Goal: Task Accomplishment & Management: Use online tool/utility

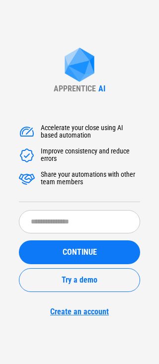
click at [112, 345] on div "APPRENTICE AI Accelerate your close using AI based automation Improve consisten…" at bounding box center [79, 182] width 159 height 364
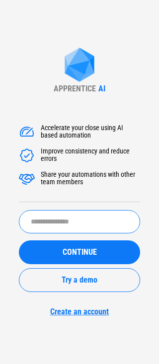
click at [68, 221] on input "text" at bounding box center [79, 221] width 121 height 23
type input "******"
click at [19, 240] on button "CONTINUE" at bounding box center [79, 252] width 121 height 24
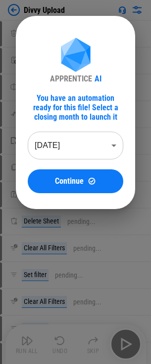
click at [35, 143] on body "Divvy Upload Clear pending... Move Or Copy Sheet pending... Rename Sheet pendin…" at bounding box center [75, 182] width 151 height 364
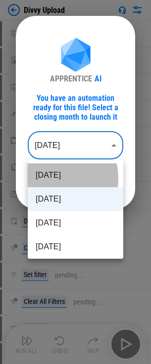
click at [48, 179] on li "Aug 2025" at bounding box center [76, 175] width 96 height 24
type input "********"
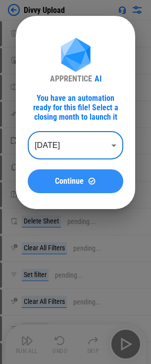
click at [62, 183] on span "Continue" at bounding box center [69, 181] width 29 height 8
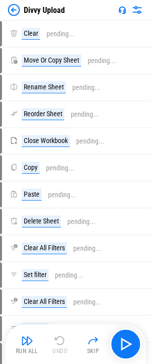
click at [16, 17] on div "Divvy Upload" at bounding box center [75, 10] width 151 height 20
click at [18, 14] on img at bounding box center [14, 10] width 12 height 12
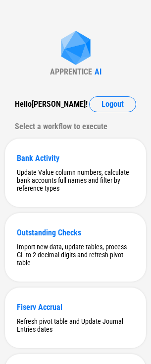
click at [73, 69] on div "APPRENTICE" at bounding box center [71, 71] width 42 height 9
drag, startPoint x: 65, startPoint y: 35, endPoint x: 23, endPoint y: 70, distance: 54.9
click at [23, 70] on div "APPRENTICE AI Hello Jason ! Logout Select a workflow to execute Bank Activity U…" at bounding box center [75, 346] width 151 height 693
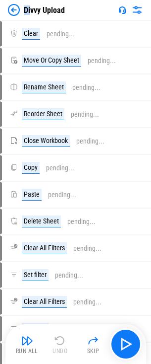
click at [14, 6] on img at bounding box center [14, 10] width 12 height 12
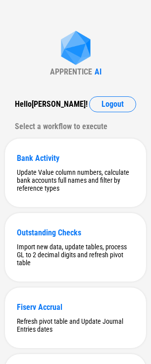
scroll to position [331, 0]
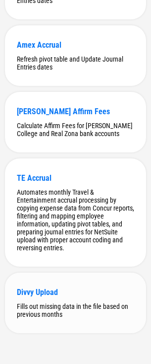
click at [92, 313] on div "Fills out missing data in the file based on previous months" at bounding box center [76, 310] width 118 height 16
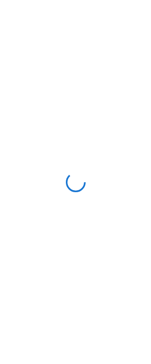
scroll to position [0, 0]
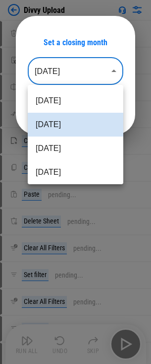
click at [78, 76] on body "Divvy Upload Clear pending... Move Or Copy Sheet pending... Rename Sheet pendin…" at bounding box center [75, 182] width 151 height 364
click at [79, 99] on li "[DATE]" at bounding box center [76, 101] width 96 height 24
type input "********"
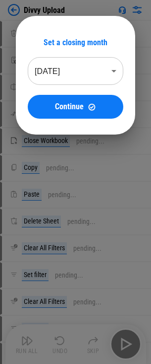
click at [81, 106] on span "Continue" at bounding box center [69, 107] width 29 height 8
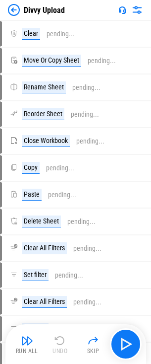
click at [4, 5] on div "Divvy Upload" at bounding box center [75, 10] width 151 height 20
click at [12, 9] on img at bounding box center [14, 10] width 12 height 12
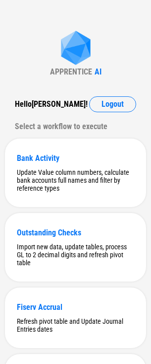
click at [70, 35] on img at bounding box center [76, 49] width 40 height 36
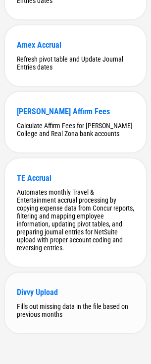
click at [89, 297] on div "Divvy Upload Fills out missing data in the file based on previous months" at bounding box center [75, 303] width 141 height 61
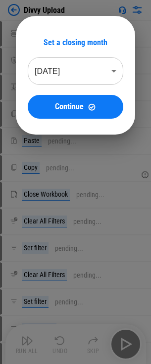
click at [109, 77] on body "Divvy Upload Insert Cells pending... Clear pending... Auto Fill pending... Copy…" at bounding box center [75, 182] width 151 height 364
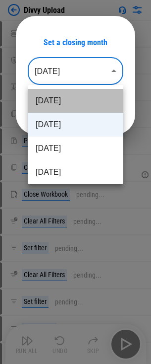
click at [93, 99] on li "Aug 2025" at bounding box center [76, 101] width 96 height 24
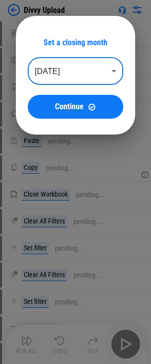
click at [87, 111] on li "Jul 2025" at bounding box center [76, 107] width 72 height 13
type input "********"
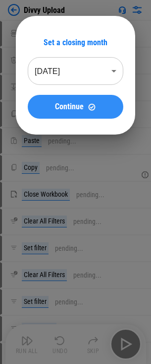
click at [85, 114] on button "Continue" at bounding box center [76, 107] width 96 height 24
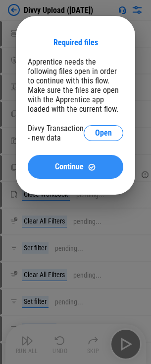
click at [92, 167] on img at bounding box center [92, 167] width 8 height 8
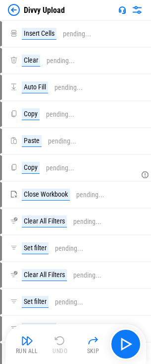
drag, startPoint x: 7, startPoint y: 12, endPoint x: 12, endPoint y: 12, distance: 5.0
click at [7, 12] on div "Divvy Upload" at bounding box center [75, 10] width 151 height 20
click at [14, 12] on img at bounding box center [14, 10] width 12 height 12
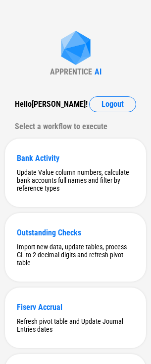
click at [48, 28] on div "APPRENTICE AI Hello [PERSON_NAME] ! Logout Select a workflow to execute Bank Ac…" at bounding box center [75, 346] width 151 height 693
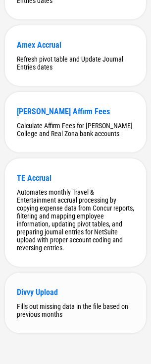
click at [41, 288] on div "Divvy Upload" at bounding box center [76, 291] width 118 height 9
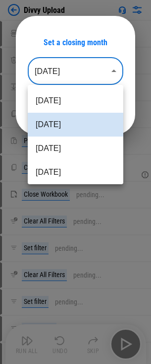
click at [78, 67] on body "Divvy Upload Insert Cells pending... Clear pending... Auto Fill pending... Copy…" at bounding box center [75, 182] width 151 height 364
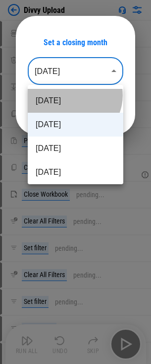
click at [73, 95] on li "Aug 2025" at bounding box center [76, 101] width 96 height 24
type input "********"
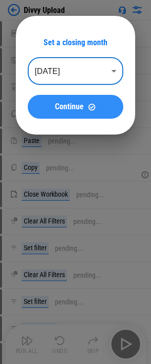
click at [94, 113] on button "Continue" at bounding box center [76, 107] width 96 height 24
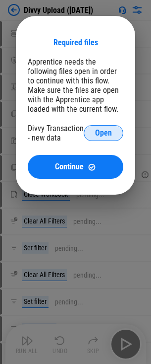
click at [98, 132] on span "Open" at bounding box center [103, 133] width 17 height 8
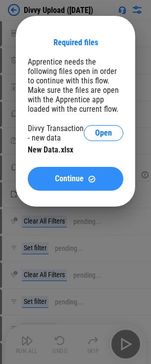
click at [95, 177] on img at bounding box center [92, 179] width 8 height 8
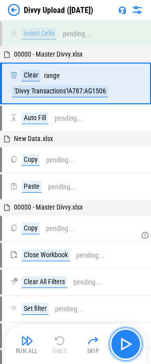
click at [134, 349] on img "button" at bounding box center [126, 344] width 16 height 16
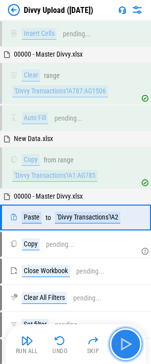
click at [128, 347] on img "button" at bounding box center [126, 344] width 16 height 16
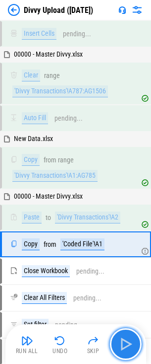
click at [128, 347] on img "button" at bounding box center [126, 344] width 16 height 16
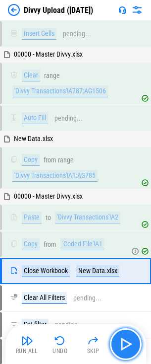
click at [128, 347] on img "button" at bounding box center [126, 344] width 16 height 16
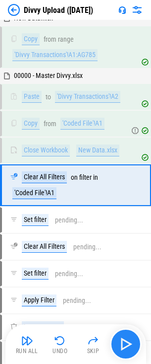
scroll to position [124, 0]
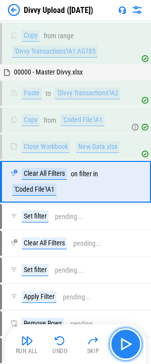
click at [128, 347] on img "button" at bounding box center [126, 344] width 16 height 16
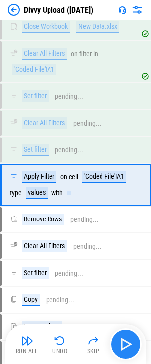
scroll to position [247, 0]
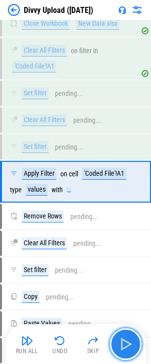
click at [128, 347] on img "button" at bounding box center [126, 344] width 16 height 16
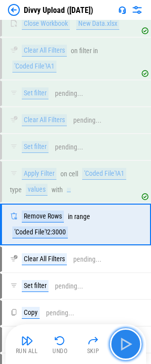
click at [128, 347] on img "button" at bounding box center [126, 344] width 16 height 16
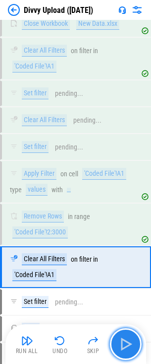
click at [128, 347] on img "button" at bounding box center [126, 344] width 16 height 16
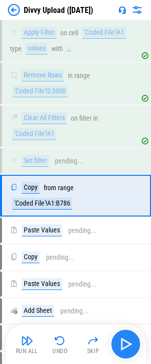
scroll to position [402, 0]
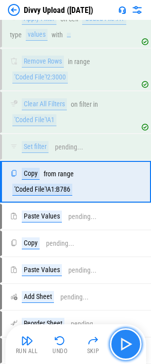
click at [126, 344] on img "button" at bounding box center [126, 344] width 16 height 16
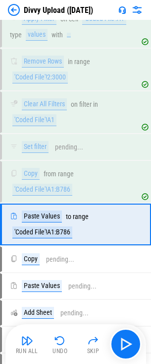
click at [126, 344] on div "Run All Undo Skip" at bounding box center [76, 344] width 131 height 32
click at [126, 344] on img "button" at bounding box center [126, 344] width 16 height 16
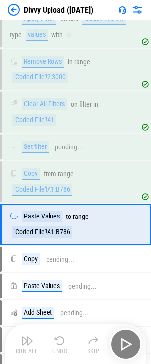
click at [126, 344] on div "Run All Undo Skip" at bounding box center [76, 344] width 131 height 32
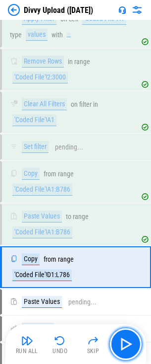
click at [126, 344] on img "button" at bounding box center [126, 344] width 16 height 16
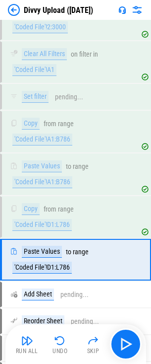
scroll to position [530, 0]
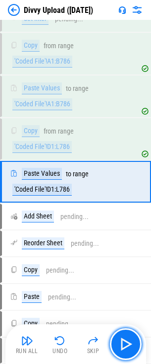
click at [126, 344] on img "button" at bounding box center [126, 344] width 16 height 16
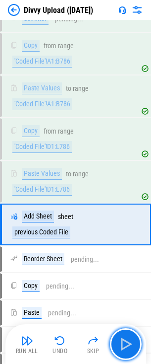
click at [126, 344] on img "button" at bounding box center [126, 344] width 16 height 16
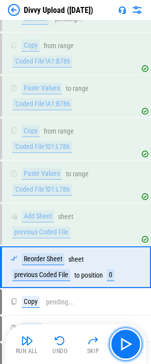
click at [126, 344] on img "button" at bounding box center [126, 344] width 16 height 16
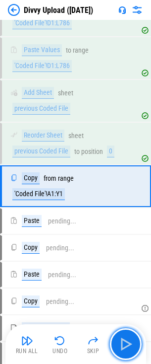
click at [126, 344] on img "button" at bounding box center [126, 344] width 16 height 16
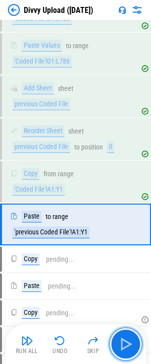
click at [126, 344] on img "button" at bounding box center [126, 344] width 16 height 16
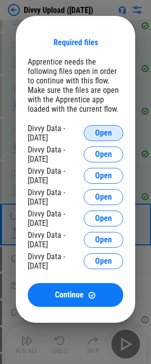
click at [104, 129] on span "Open" at bounding box center [103, 133] width 17 height 8
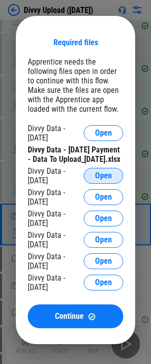
click at [113, 184] on button "Open" at bounding box center [104, 176] width 40 height 16
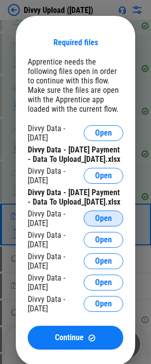
click at [99, 222] on span "Open" at bounding box center [103, 218] width 17 height 8
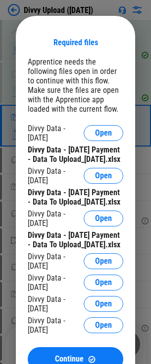
scroll to position [758, 0]
click at [60, 126] on div "Divvy Data - 07 11 2025" at bounding box center [56, 133] width 56 height 19
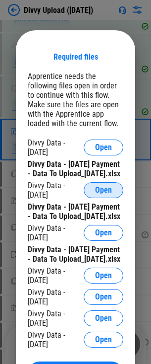
scroll to position [857, 0]
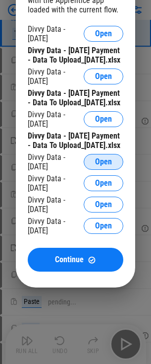
click at [105, 166] on span "Open" at bounding box center [103, 162] width 17 height 8
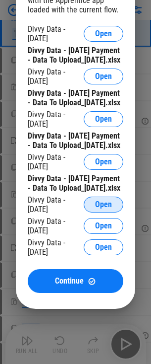
click at [99, 209] on span "Open" at bounding box center [103, 205] width 17 height 8
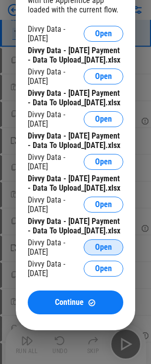
click at [97, 255] on button "Open" at bounding box center [104, 247] width 40 height 16
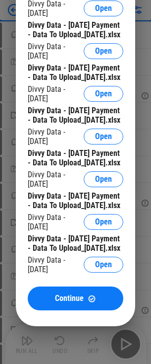
scroll to position [907, 0]
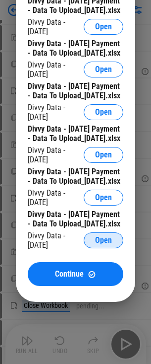
click at [98, 248] on button "Open" at bounding box center [104, 240] width 40 height 16
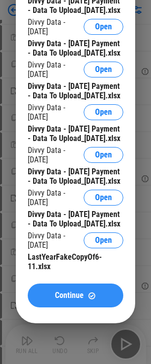
click at [85, 300] on div "Continue" at bounding box center [76, 295] width 72 height 8
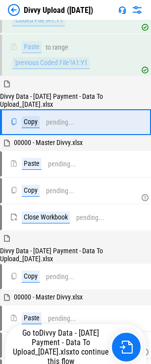
scroll to position [769, 0]
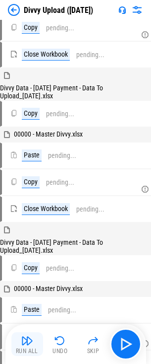
click at [32, 345] on img "button" at bounding box center [27, 341] width 12 height 12
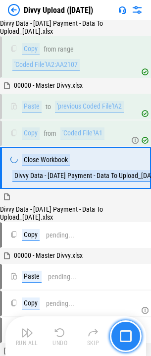
scroll to position [892, 0]
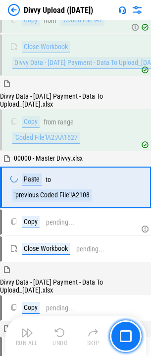
click at [130, 336] on img "button" at bounding box center [126, 337] width 12 height 12
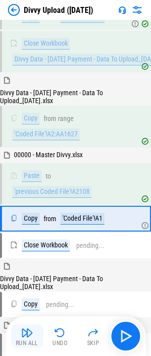
click at [33, 340] on button "Run All" at bounding box center [27, 337] width 32 height 24
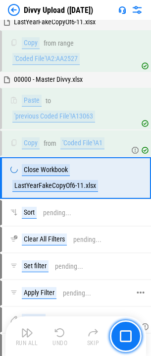
scroll to position [2092, 0]
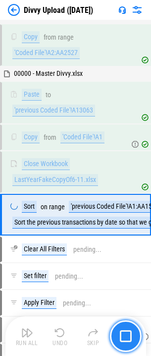
click at [123, 340] on img "button" at bounding box center [126, 337] width 12 height 12
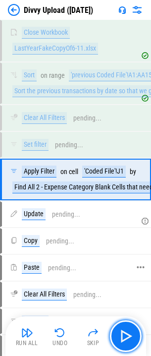
scroll to position [2231, 0]
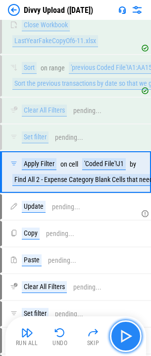
click at [120, 336] on img "button" at bounding box center [126, 337] width 16 height 16
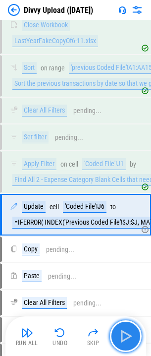
click at [121, 339] on img "button" at bounding box center [126, 337] width 16 height 16
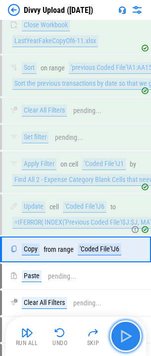
click at [121, 339] on img "button" at bounding box center [126, 337] width 16 height 16
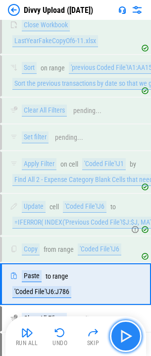
click at [121, 339] on img "button" at bounding box center [126, 337] width 16 height 16
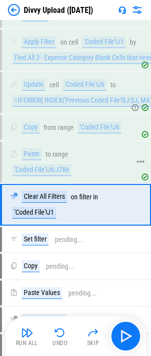
scroll to position [2385, 0]
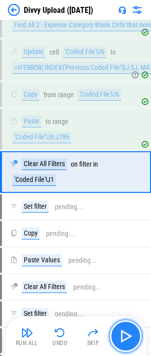
click at [130, 328] on button "button" at bounding box center [126, 337] width 32 height 32
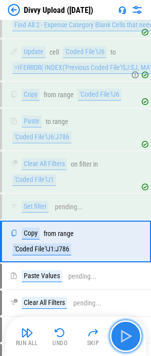
click at [129, 340] on img "button" at bounding box center [126, 337] width 16 height 16
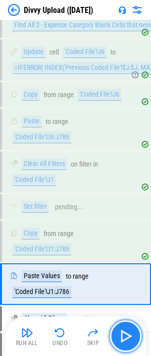
click at [129, 340] on img "button" at bounding box center [126, 337] width 16 height 16
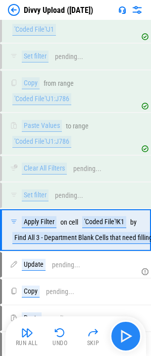
scroll to position [2594, 0]
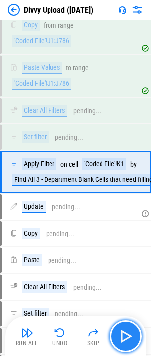
click at [129, 340] on img "button" at bounding box center [126, 337] width 16 height 16
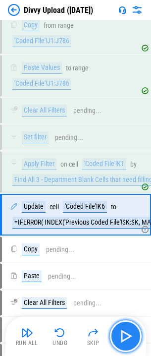
click at [129, 340] on img "button" at bounding box center [126, 337] width 16 height 16
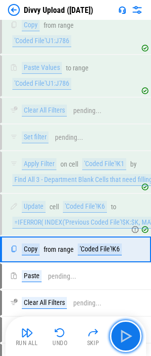
click at [130, 339] on img "button" at bounding box center [126, 337] width 16 height 16
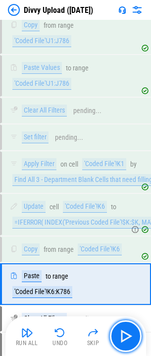
click at [130, 339] on img "button" at bounding box center [126, 337] width 16 height 16
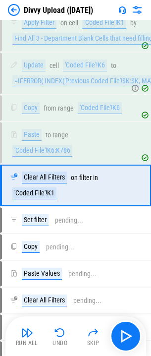
scroll to position [2749, 0]
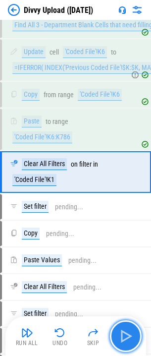
click at [126, 336] on img "button" at bounding box center [126, 337] width 16 height 16
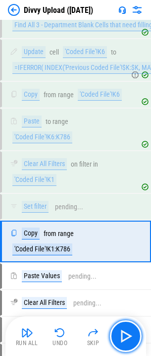
click at [130, 335] on img "button" at bounding box center [126, 337] width 16 height 16
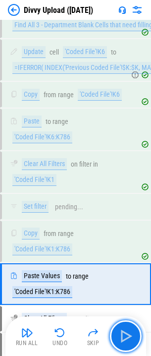
click at [130, 335] on img "button" at bounding box center [126, 337] width 16 height 16
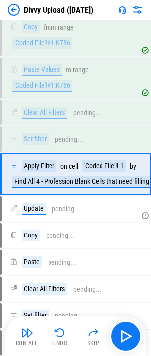
scroll to position [2957, 0]
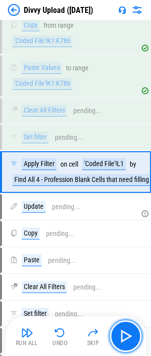
click at [130, 335] on img "button" at bounding box center [126, 337] width 16 height 16
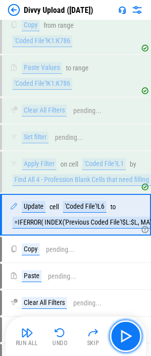
click at [130, 335] on img "button" at bounding box center [126, 337] width 16 height 16
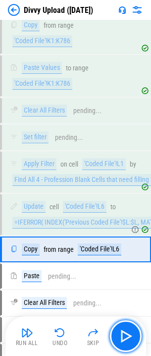
click at [130, 335] on img "button" at bounding box center [126, 337] width 16 height 16
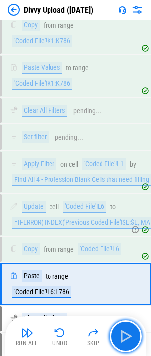
click at [130, 335] on img "button" at bounding box center [126, 337] width 16 height 16
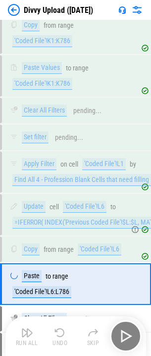
click at [130, 335] on div "Run All Undo Skip" at bounding box center [76, 337] width 131 height 32
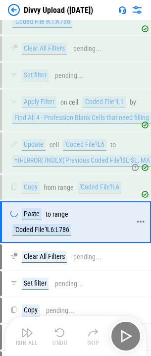
scroll to position [3057, 0]
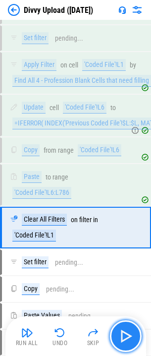
click at [125, 331] on img "button" at bounding box center [126, 337] width 16 height 16
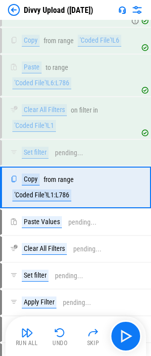
scroll to position [3182, 0]
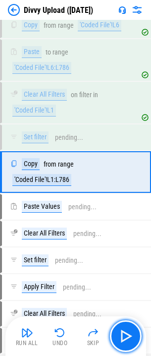
click at [127, 332] on img "button" at bounding box center [126, 337] width 16 height 16
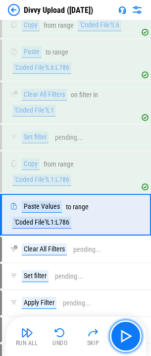
click at [127, 332] on img "button" at bounding box center [126, 337] width 16 height 16
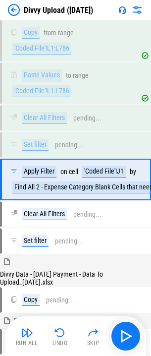
scroll to position [3321, 0]
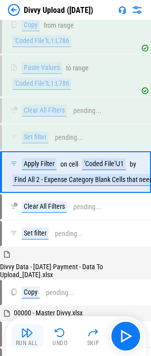
click at [43, 332] on button "Run All" at bounding box center [27, 337] width 32 height 24
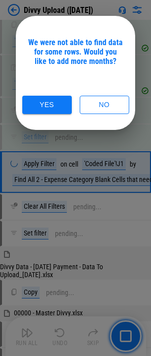
click at [42, 103] on button "Yes" at bounding box center [47, 105] width 50 height 18
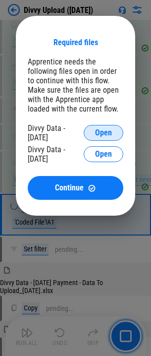
click at [88, 135] on button "Open" at bounding box center [104, 133] width 40 height 16
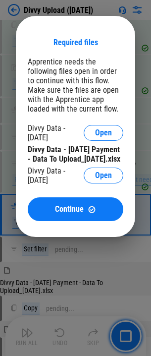
click at [104, 176] on div "Divvy Data - 04 25 2025 Open" at bounding box center [76, 175] width 96 height 19
click at [104, 180] on span "Open" at bounding box center [103, 176] width 17 height 8
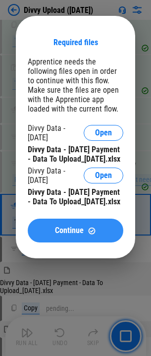
click at [82, 241] on button "Continue" at bounding box center [76, 231] width 96 height 24
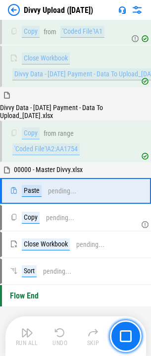
scroll to position [3706, 0]
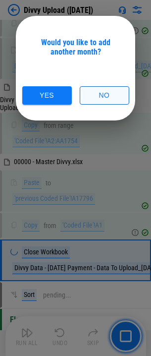
click at [102, 98] on button "No" at bounding box center [105, 95] width 50 height 18
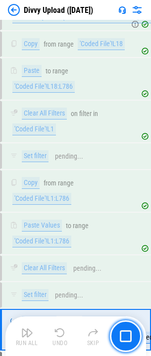
scroll to position [3321, 0]
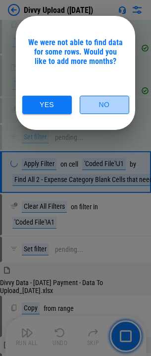
click at [112, 106] on button "No" at bounding box center [105, 105] width 50 height 18
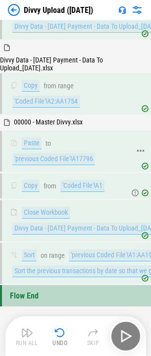
scroll to position [3754, 0]
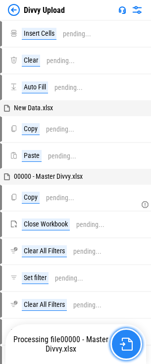
click at [134, 349] on button "button" at bounding box center [127, 344] width 32 height 32
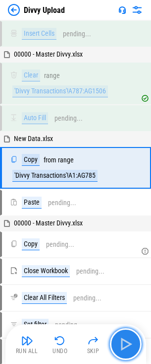
click at [123, 348] on img "button" at bounding box center [126, 344] width 16 height 16
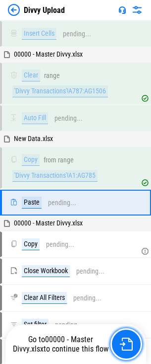
click at [123, 348] on img "button" at bounding box center [126, 344] width 13 height 13
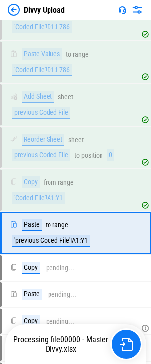
scroll to position [689, 0]
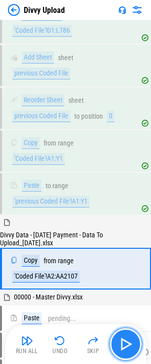
click at [127, 352] on button "button" at bounding box center [126, 344] width 32 height 32
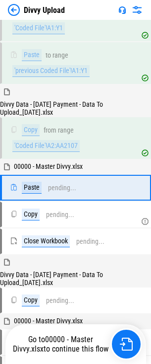
scroll to position [827, 0]
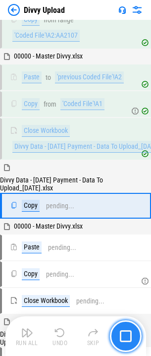
scroll to position [960, 0]
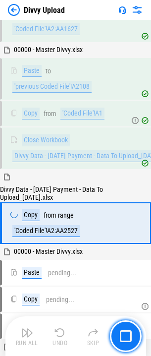
scroll to position [1163, 0]
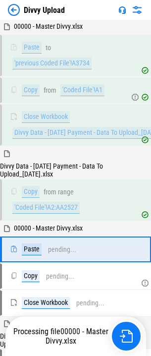
scroll to position [1423, 0]
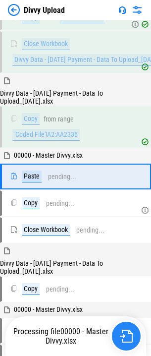
scroll to position [1626, 0]
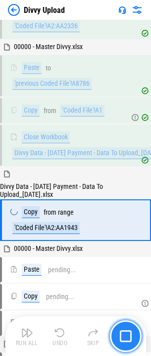
scroll to position [1772, 0]
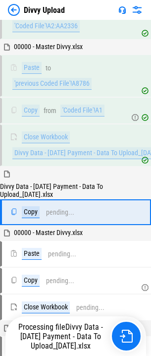
scroll to position [1772, 0]
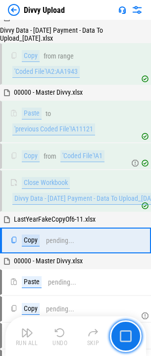
click at [125, 341] on img "button" at bounding box center [126, 337] width 12 height 12
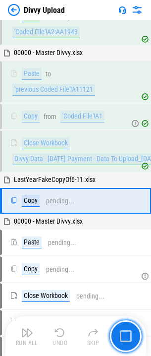
scroll to position [1957, 0]
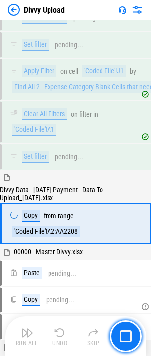
scroll to position [3458, 0]
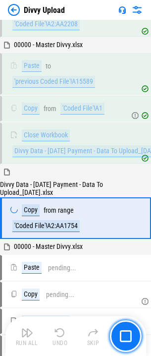
scroll to position [3661, 0]
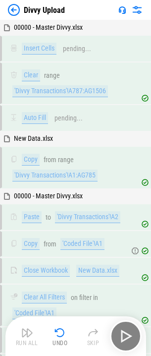
click at [14, 7] on img at bounding box center [14, 10] width 12 height 12
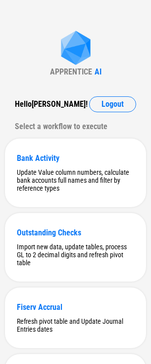
click at [33, 36] on div "APPRENTICE AI Hello Jason ! Logout Select a workflow to execute Bank Activity U…" at bounding box center [75, 346] width 151 height 693
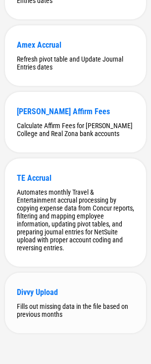
click at [59, 310] on div "Fills out missing data in the file based on previous months" at bounding box center [76, 310] width 118 height 16
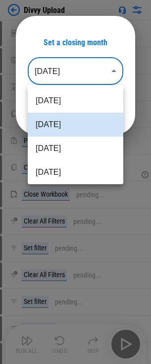
click at [70, 75] on body "Divvy Upload Insert Cells pending... Clear pending... Auto Fill pending... Copy…" at bounding box center [75, 182] width 151 height 364
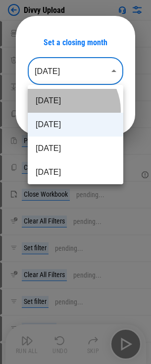
click at [67, 110] on li "Aug 2025" at bounding box center [76, 101] width 96 height 24
type input "********"
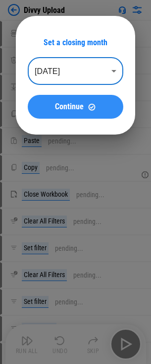
click at [68, 107] on span "Continue" at bounding box center [69, 107] width 29 height 8
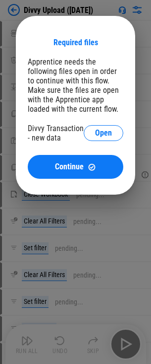
click at [101, 124] on div "Divvy Transaction - new data Open" at bounding box center [76, 133] width 96 height 19
click at [100, 136] on span "Open" at bounding box center [103, 133] width 17 height 8
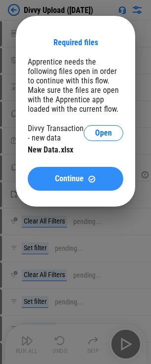
click at [62, 180] on span "Continue" at bounding box center [69, 179] width 29 height 8
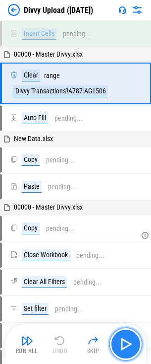
click at [125, 348] on img "button" at bounding box center [126, 344] width 16 height 16
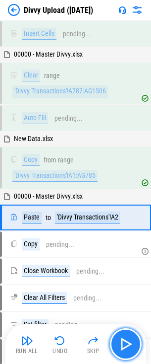
click at [126, 346] on img "button" at bounding box center [126, 344] width 16 height 16
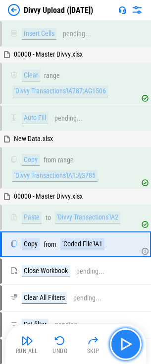
click at [126, 346] on img "button" at bounding box center [126, 344] width 16 height 16
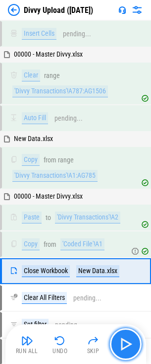
click at [126, 346] on img "button" at bounding box center [126, 344] width 16 height 16
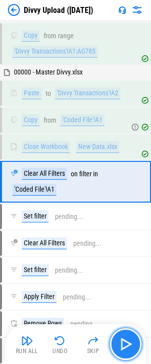
click at [126, 346] on img "button" at bounding box center [126, 344] width 16 height 16
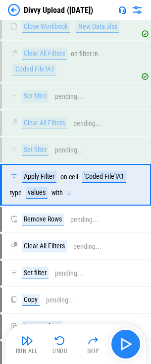
scroll to position [247, 0]
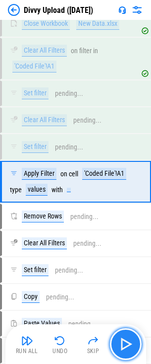
click at [126, 346] on img "button" at bounding box center [126, 344] width 16 height 16
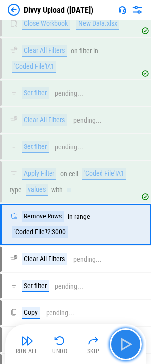
click at [126, 346] on img "button" at bounding box center [126, 344] width 16 height 16
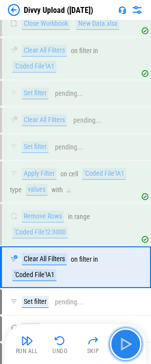
click at [126, 346] on img "button" at bounding box center [126, 344] width 16 height 16
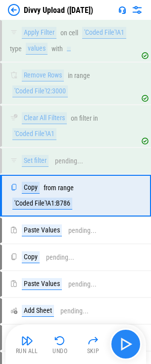
scroll to position [402, 0]
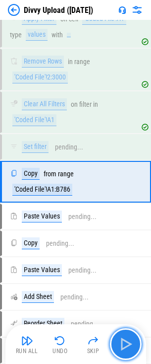
click at [124, 345] on img "button" at bounding box center [126, 344] width 16 height 16
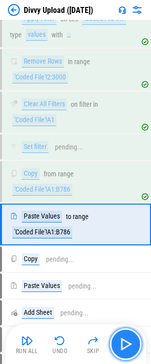
click at [124, 345] on img "button" at bounding box center [126, 344] width 16 height 16
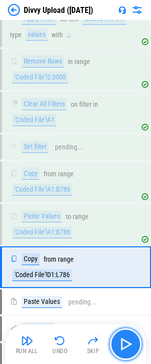
click at [124, 345] on img "button" at bounding box center [126, 344] width 16 height 16
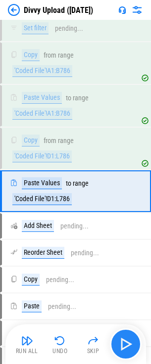
scroll to position [530, 0]
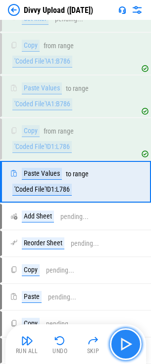
click at [124, 345] on img "button" at bounding box center [126, 344] width 16 height 16
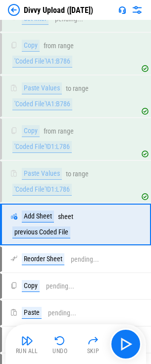
click at [25, 339] on img "button" at bounding box center [27, 341] width 12 height 12
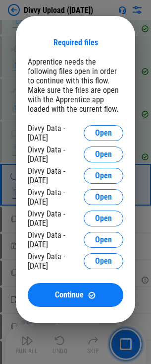
scroll to position [701, 0]
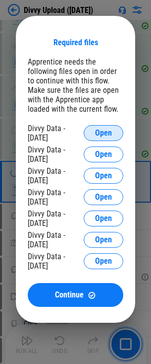
click at [100, 135] on span "Open" at bounding box center [103, 133] width 17 height 8
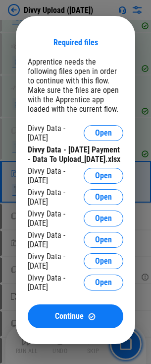
click at [114, 182] on button "Open" at bounding box center [104, 176] width 40 height 16
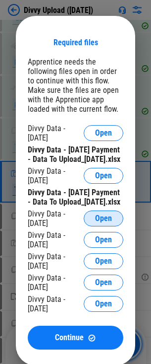
click at [93, 226] on button "Open" at bounding box center [104, 218] width 40 height 16
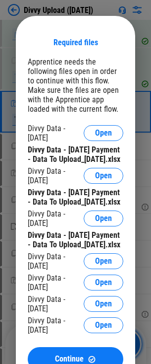
scroll to position [800, 0]
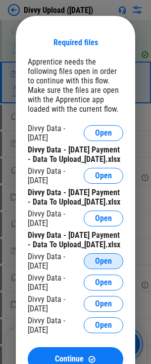
click at [101, 265] on span "Open" at bounding box center [103, 261] width 17 height 8
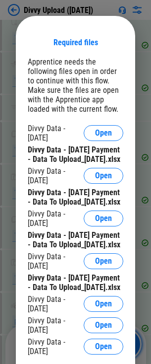
scroll to position [353, 0]
click at [58, 88] on div "Apprentice needs the following files open in order to continue with this flow. …" at bounding box center [76, 85] width 96 height 57
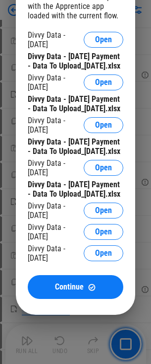
scroll to position [1016, 0]
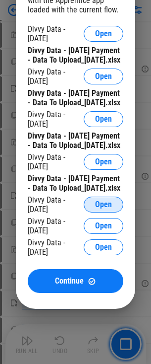
click at [94, 212] on button "Open" at bounding box center [104, 205] width 40 height 16
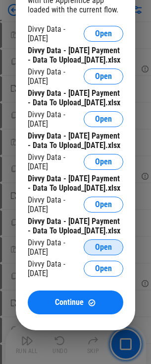
click at [99, 251] on span "Open" at bounding box center [103, 247] width 17 height 8
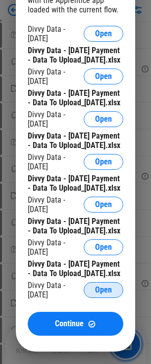
click at [96, 294] on span "Open" at bounding box center [103, 290] width 17 height 8
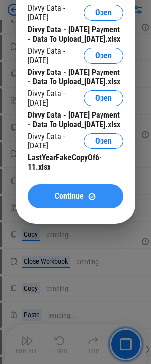
click at [73, 200] on span "Continue" at bounding box center [69, 196] width 29 height 8
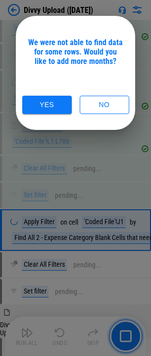
scroll to position [3321, 0]
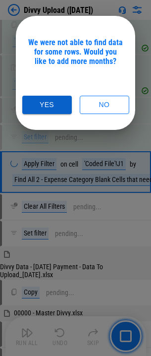
click at [58, 101] on button "Yes" at bounding box center [47, 105] width 50 height 18
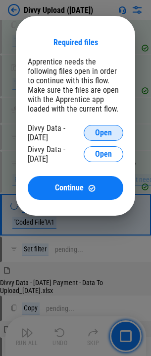
click at [91, 129] on button "Open" at bounding box center [104, 133] width 40 height 16
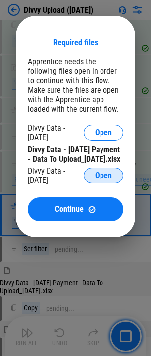
click at [104, 180] on span "Open" at bounding box center [103, 176] width 17 height 8
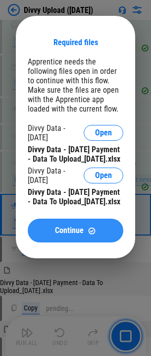
click at [71, 243] on button "Continue" at bounding box center [76, 231] width 96 height 24
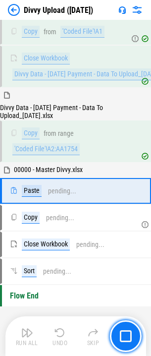
scroll to position [3706, 0]
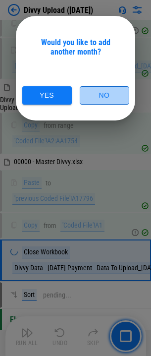
click at [91, 87] on button "No" at bounding box center [105, 95] width 50 height 18
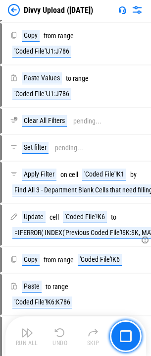
scroll to position [2231, 0]
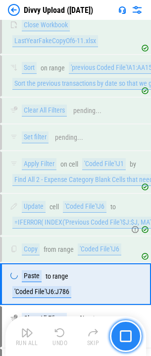
click at [129, 329] on button "button" at bounding box center [126, 337] width 32 height 32
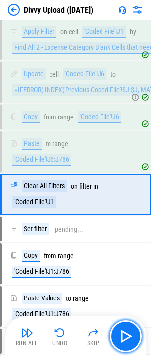
scroll to position [2385, 0]
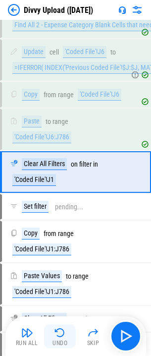
click at [62, 336] on img "button" at bounding box center [60, 333] width 12 height 12
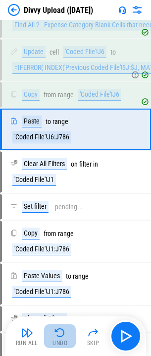
click at [62, 331] on img "button" at bounding box center [60, 333] width 12 height 12
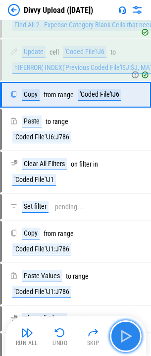
click at [124, 333] on img "button" at bounding box center [126, 337] width 16 height 16
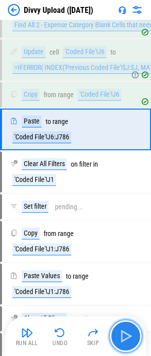
click at [124, 335] on img "button" at bounding box center [126, 337] width 16 height 16
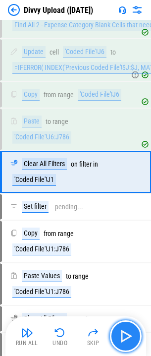
click at [122, 343] on img "button" at bounding box center [126, 337] width 16 height 16
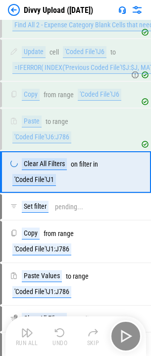
click at [122, 343] on div "Run All Undo Skip" at bounding box center [76, 337] width 131 height 32
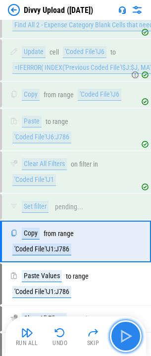
click at [133, 331] on img "button" at bounding box center [126, 337] width 16 height 16
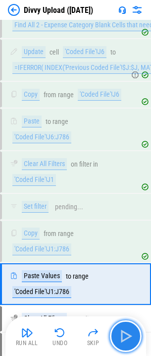
click at [133, 331] on img "button" at bounding box center [126, 337] width 16 height 16
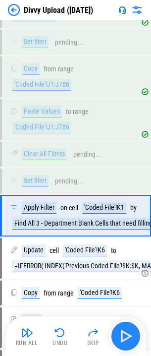
scroll to position [2594, 0]
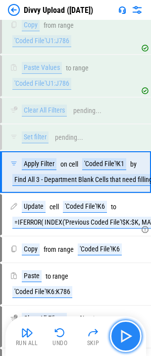
click at [133, 331] on img "button" at bounding box center [126, 337] width 16 height 16
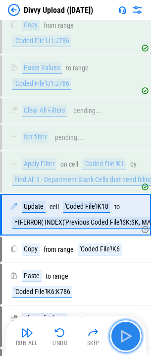
click at [133, 331] on img "button" at bounding box center [126, 337] width 16 height 16
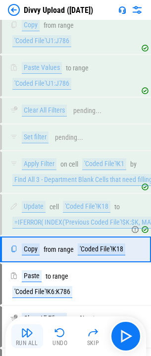
click at [31, 342] on div "Run All" at bounding box center [27, 344] width 22 height 6
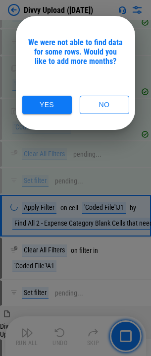
scroll to position [3321, 0]
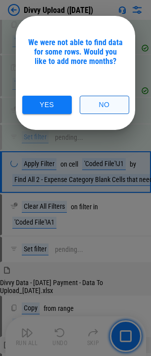
click at [105, 100] on button "No" at bounding box center [105, 105] width 50 height 18
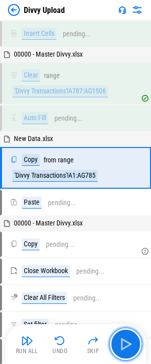
click at [126, 346] on img "button" at bounding box center [126, 344] width 16 height 16
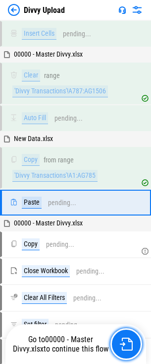
click at [126, 346] on img "button" at bounding box center [126, 344] width 13 height 13
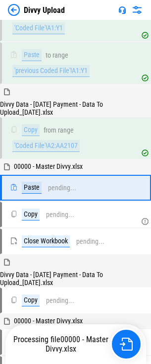
scroll to position [827, 0]
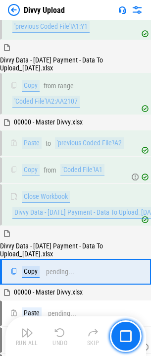
scroll to position [960, 0]
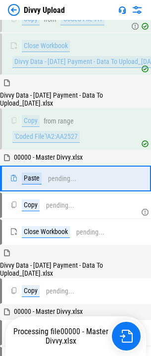
scroll to position [1220, 0]
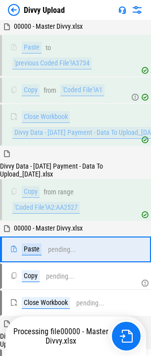
scroll to position [1423, 0]
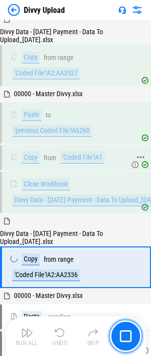
scroll to position [1569, 0]
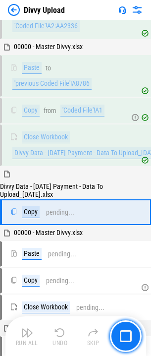
scroll to position [1772, 0]
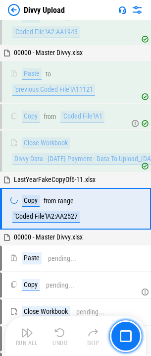
scroll to position [1957, 0]
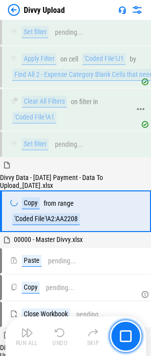
scroll to position [3458, 0]
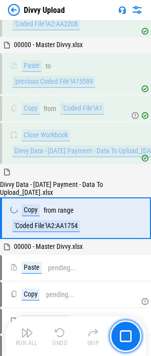
scroll to position [3661, 0]
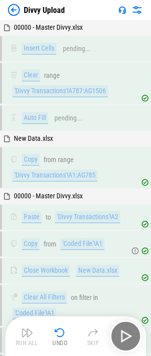
click at [15, 11] on img at bounding box center [14, 10] width 12 height 12
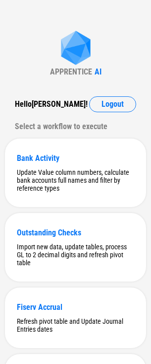
scroll to position [331, 0]
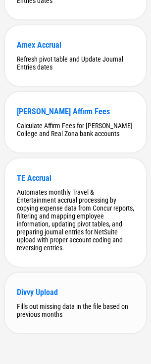
click at [58, 302] on div "Fills out missing data in the file based on previous months" at bounding box center [76, 310] width 118 height 16
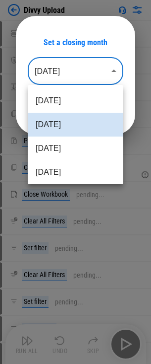
click at [85, 69] on body "Divvy Upload Insert Cells pending... Clear pending... Auto Fill pending... Copy…" at bounding box center [75, 182] width 151 height 364
click at [72, 102] on li "Aug 2025" at bounding box center [76, 101] width 96 height 24
type input "********"
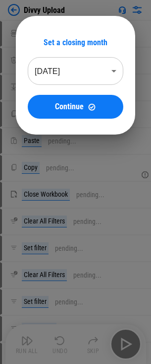
click at [72, 103] on span "Continue" at bounding box center [69, 107] width 29 height 8
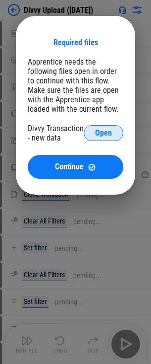
click at [91, 133] on button "Open" at bounding box center [104, 133] width 40 height 16
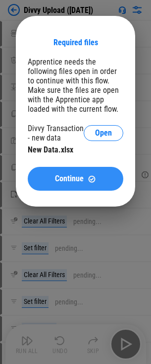
click at [63, 170] on button "Continue" at bounding box center [76, 179] width 96 height 24
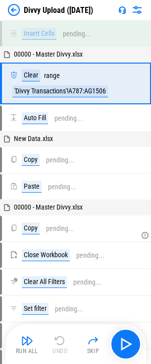
drag, startPoint x: 12, startPoint y: 337, endPoint x: 18, endPoint y: 336, distance: 6.0
click at [15, 336] on button "Run All" at bounding box center [27, 344] width 32 height 24
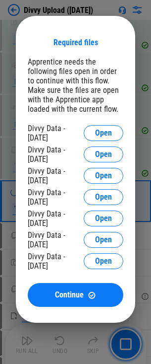
scroll to position [701, 0]
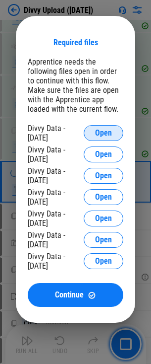
click at [104, 126] on button "Open" at bounding box center [104, 133] width 40 height 16
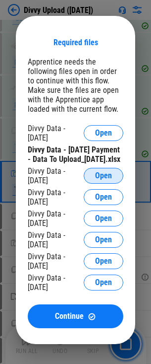
click at [95, 178] on button "Open" at bounding box center [104, 176] width 40 height 16
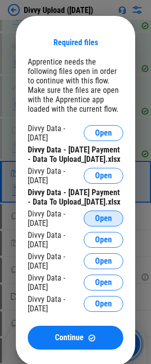
click at [96, 226] on button "Open" at bounding box center [104, 218] width 40 height 16
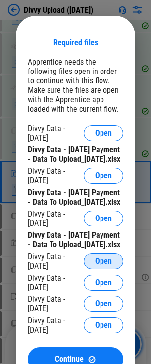
click at [90, 269] on button "Open" at bounding box center [104, 261] width 40 height 16
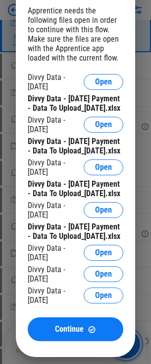
scroll to position [900, 0]
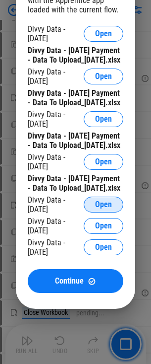
click at [100, 209] on span "Open" at bounding box center [103, 205] width 17 height 8
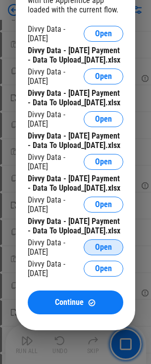
click at [98, 251] on span "Open" at bounding box center [103, 247] width 17 height 8
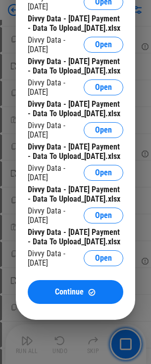
scroll to position [949, 0]
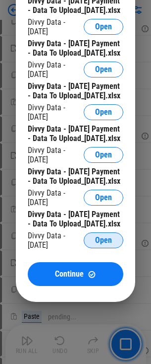
click at [89, 248] on button "Open" at bounding box center [104, 240] width 40 height 16
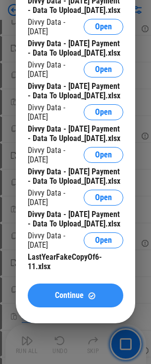
click at [81, 307] on button "Continue" at bounding box center [76, 295] width 96 height 24
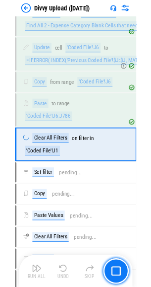
scroll to position [2385, 0]
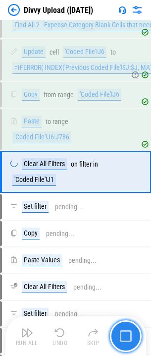
drag, startPoint x: 122, startPoint y: 322, endPoint x: 130, endPoint y: 330, distance: 10.5
click at [122, 323] on button "button" at bounding box center [126, 337] width 32 height 32
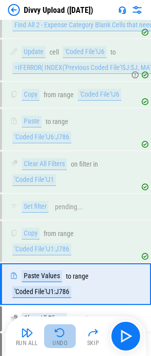
click at [65, 332] on img "button" at bounding box center [60, 333] width 12 height 12
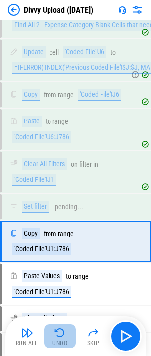
click at [65, 332] on img "button" at bounding box center [60, 333] width 12 height 12
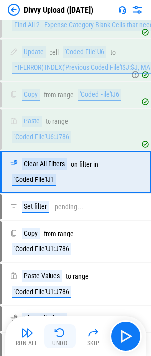
click at [63, 333] on img "button" at bounding box center [60, 333] width 12 height 12
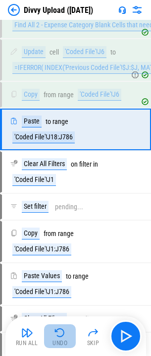
click at [63, 333] on img "button" at bounding box center [60, 333] width 12 height 12
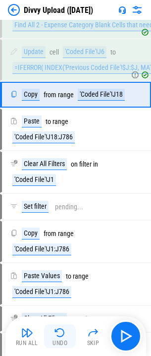
click at [63, 333] on img "button" at bounding box center [60, 333] width 12 height 12
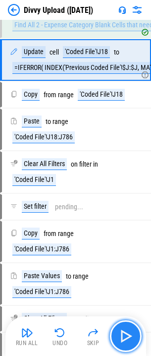
click at [124, 335] on img "button" at bounding box center [126, 337] width 16 height 16
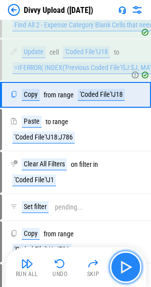
click at [118, 261] on img "button" at bounding box center [126, 267] width 16 height 16
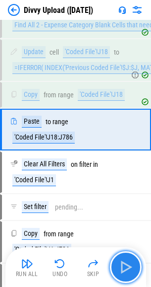
click at [118, 261] on img "button" at bounding box center [126, 267] width 16 height 16
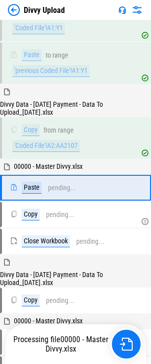
scroll to position [827, 0]
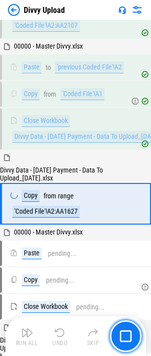
scroll to position [960, 0]
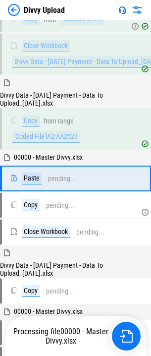
scroll to position [1220, 0]
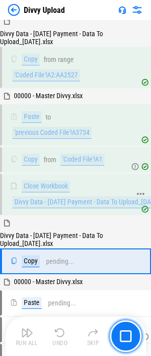
scroll to position [1366, 0]
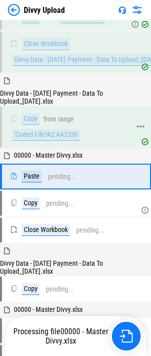
scroll to position [1626, 0]
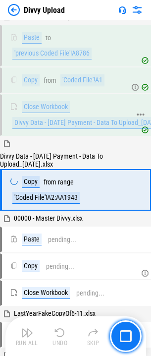
scroll to position [1772, 0]
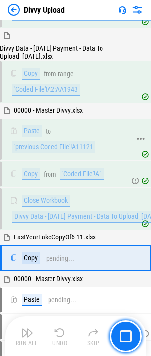
scroll to position [1957, 0]
